Goal: Navigation & Orientation: Find specific page/section

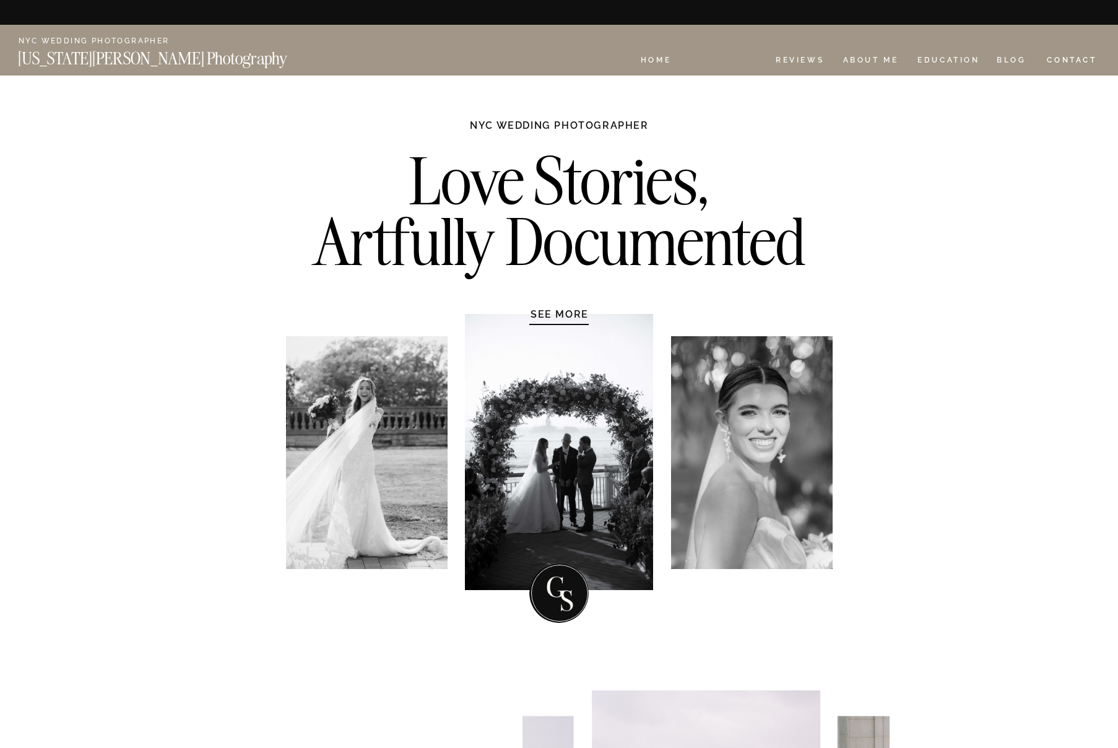
click at [729, 56] on nav "Experience" at bounding box center [723, 61] width 65 height 11
click at [720, 58] on nav "Experience" at bounding box center [723, 61] width 65 height 11
drag, startPoint x: 900, startPoint y: 82, endPoint x: 912, endPoint y: 77, distance: 12.8
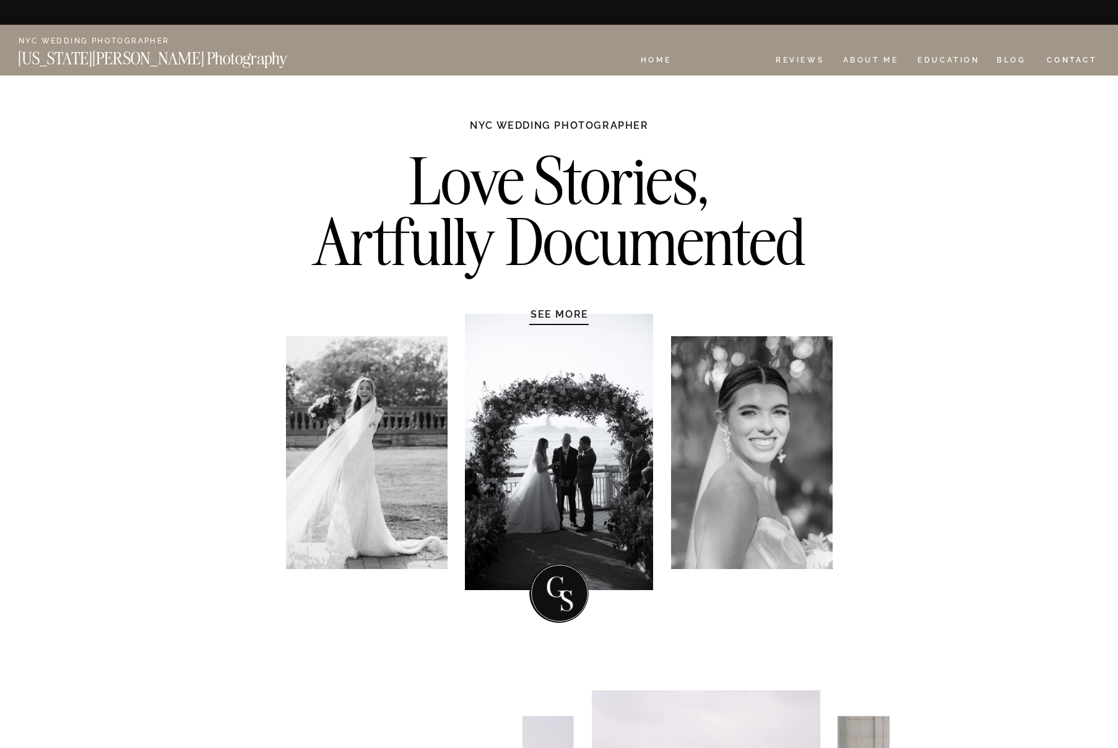
click at [710, 61] on nav "Experience" at bounding box center [723, 61] width 65 height 11
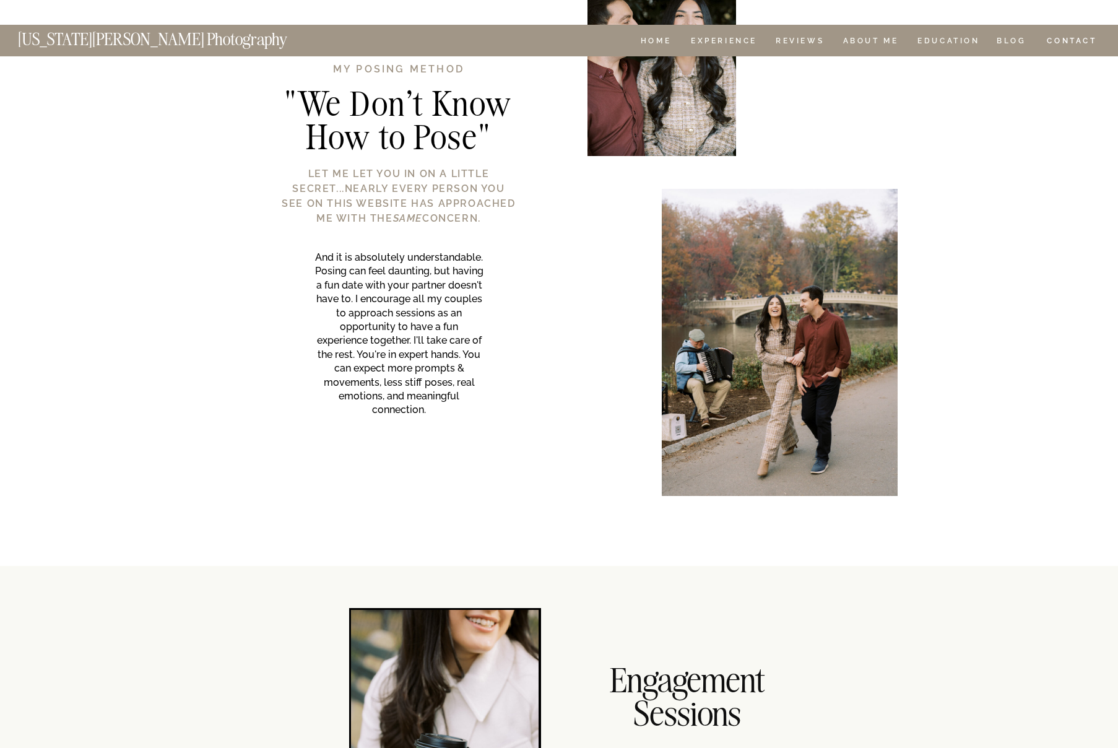
scroll to position [9609, 0]
